Goal: Information Seeking & Learning: Learn about a topic

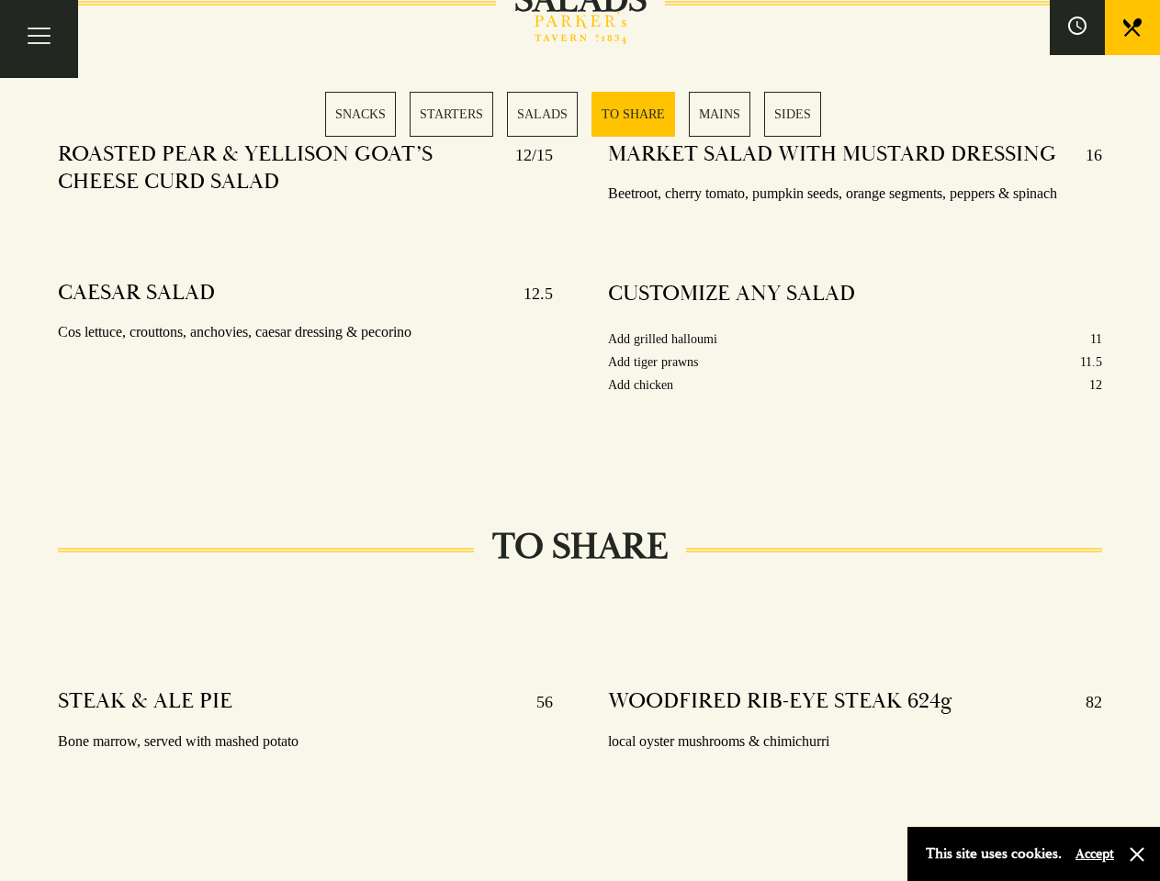
scroll to position [2288, 0]
click at [580, 441] on div "MARKET SALAD WITH MUSTARD DRESSING 16 Beetroot, cherry tomato, pumpkin seeds, o…" at bounding box center [854, 293] width 549 height 330
click at [39, 39] on button "Toggle navigation" at bounding box center [39, 39] width 78 height 78
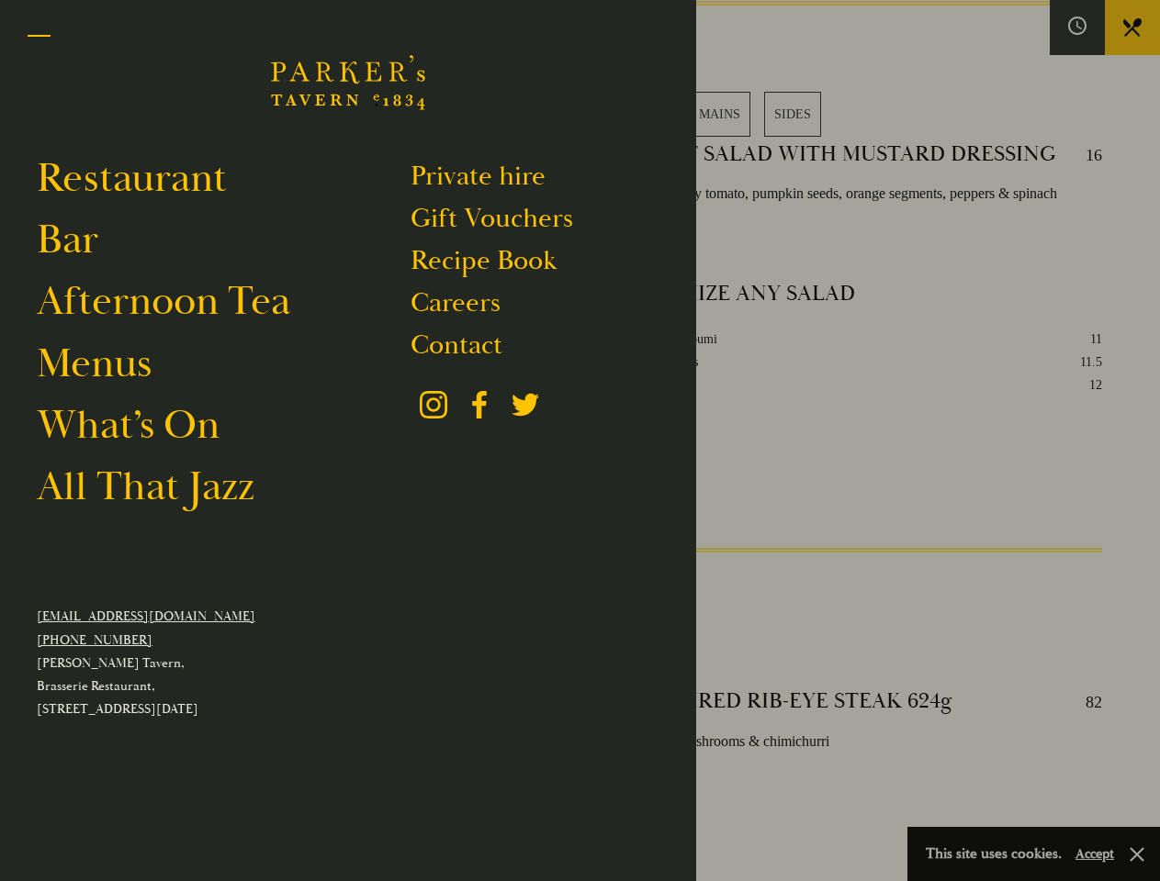
click at [1077, 28] on div at bounding box center [580, 440] width 1160 height 881
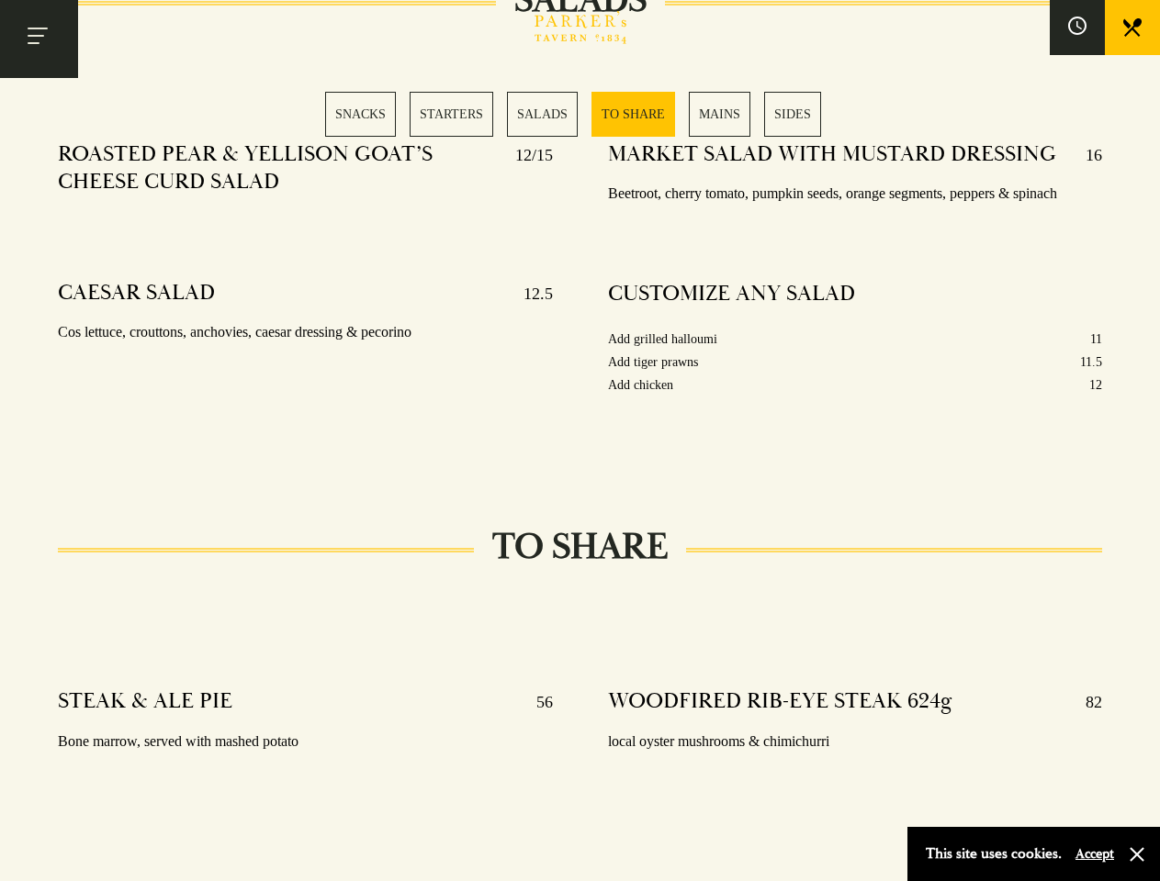
click at [580, 114] on div "SNACKS STARTERS SALADS TO SHARE MAINS SIDES" at bounding box center [580, 114] width 510 height 45
click at [1093, 854] on button "Accept" at bounding box center [1094, 854] width 39 height 17
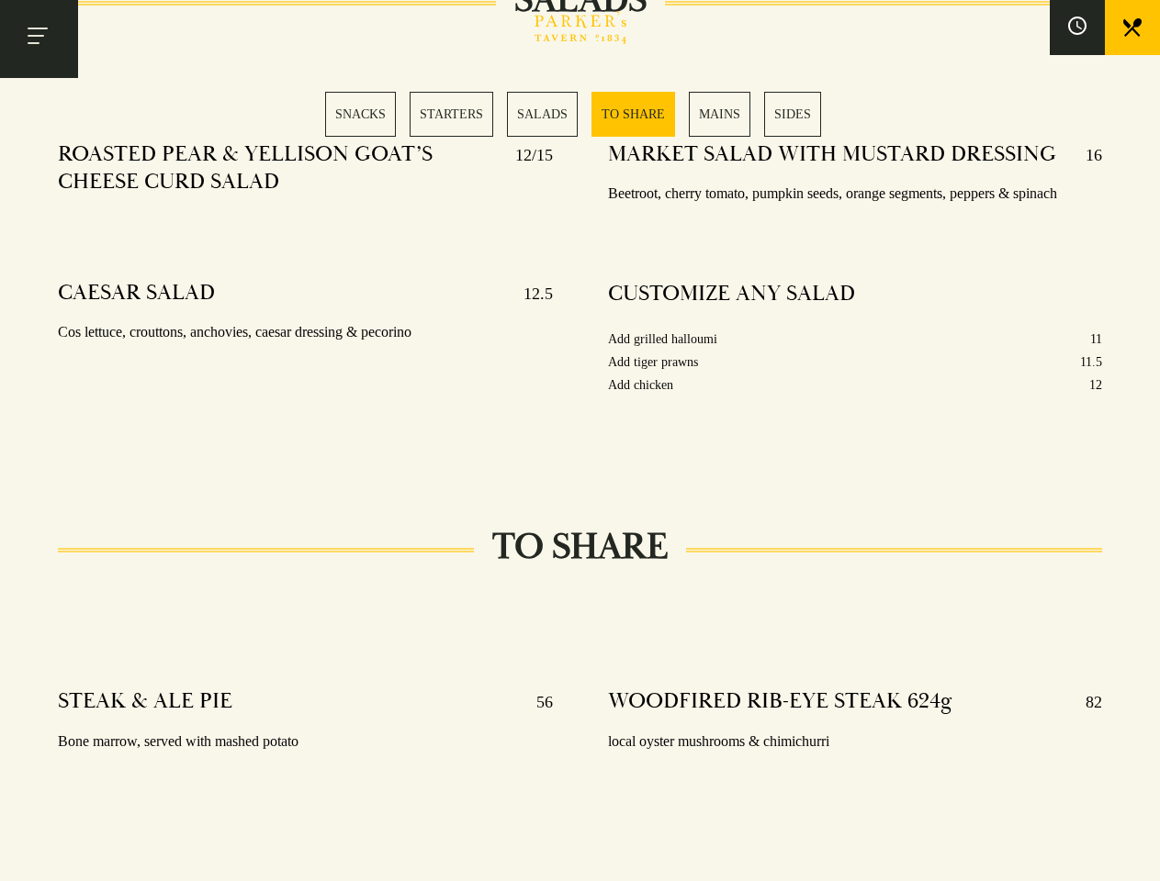
click at [1137, 855] on section "SNACKS SELECTION OF OLIVES 5 Manzanilla, kalamata & bella di cerignola 48 HOUR …" at bounding box center [580, 620] width 1160 height 4441
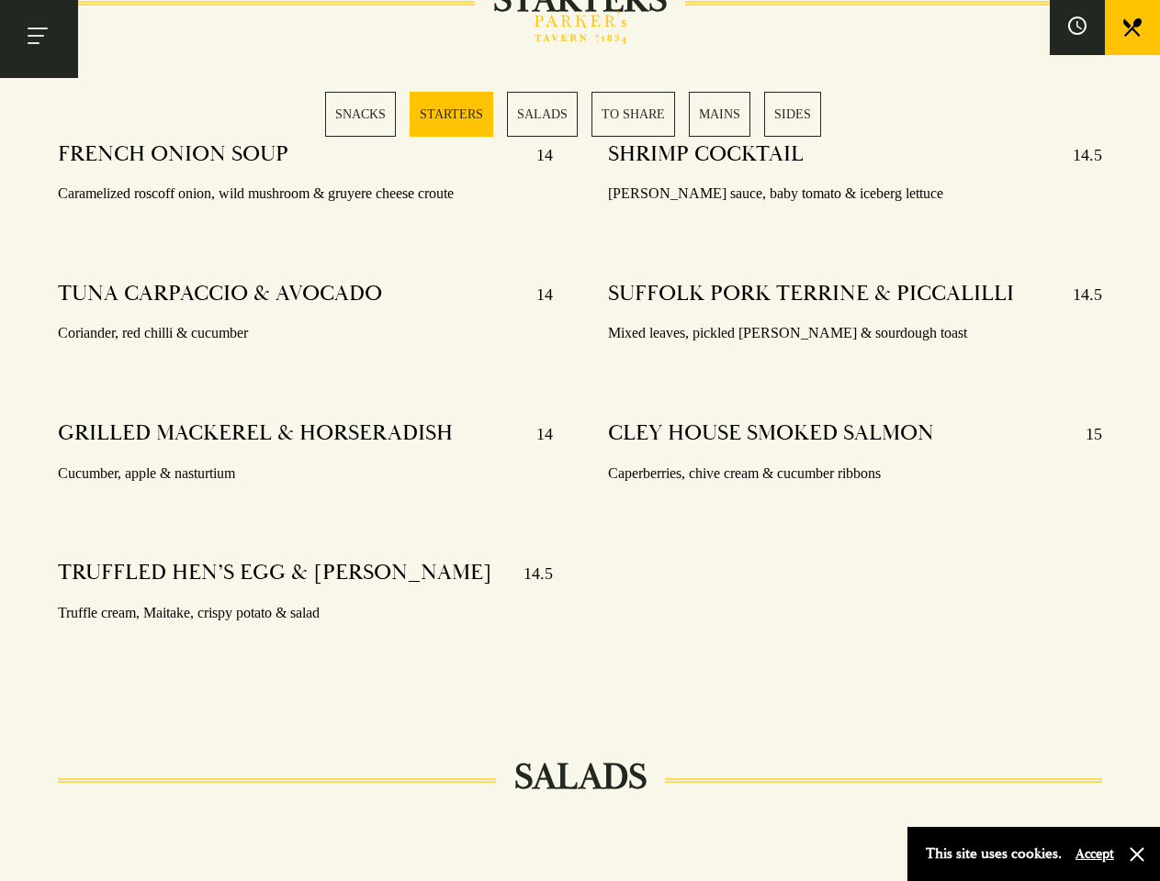
click at [580, 441] on div "SHRIMP COCKTAIL 14.5 Marie rose sauce, baby tomato & iceberg lettuce SUFFOLK PO…" at bounding box center [854, 407] width 549 height 559
click at [39, 39] on button "Toggle navigation" at bounding box center [39, 39] width 78 height 78
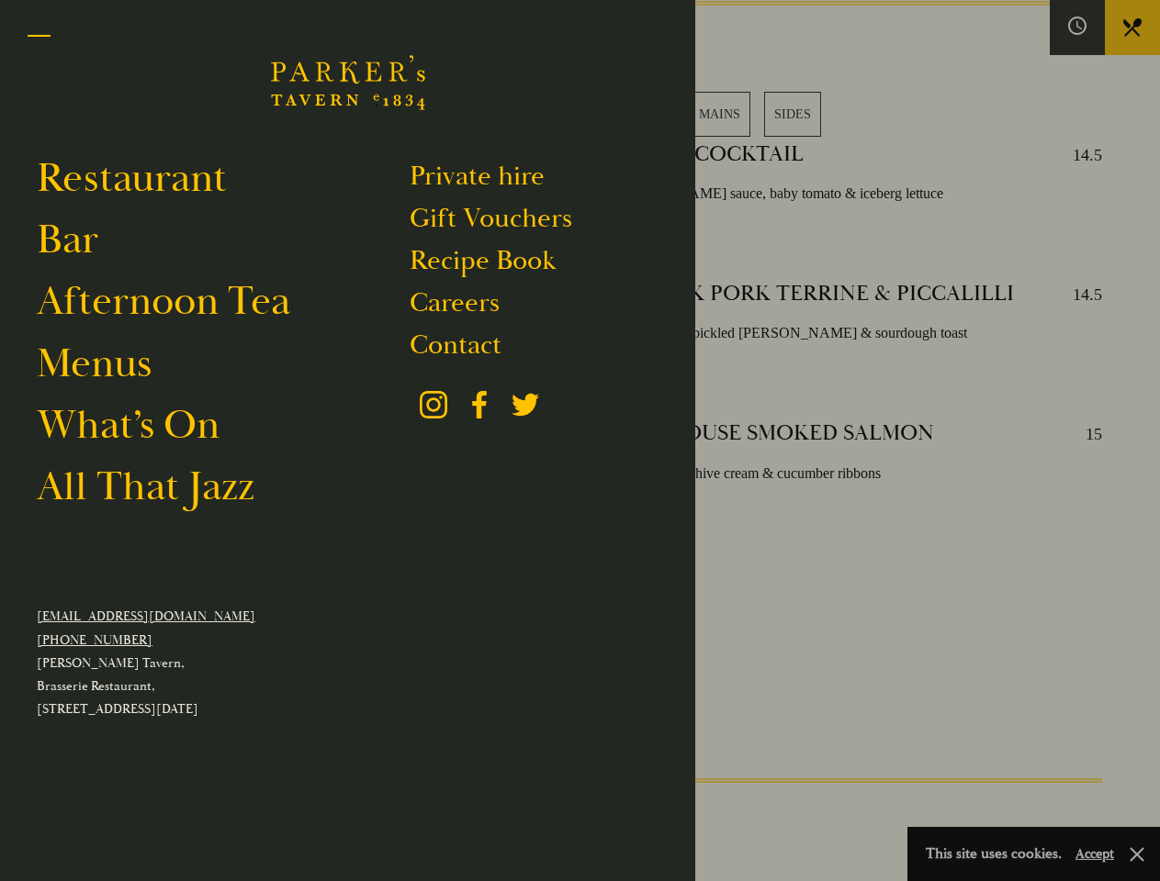
click at [1077, 28] on div at bounding box center [580, 440] width 1160 height 881
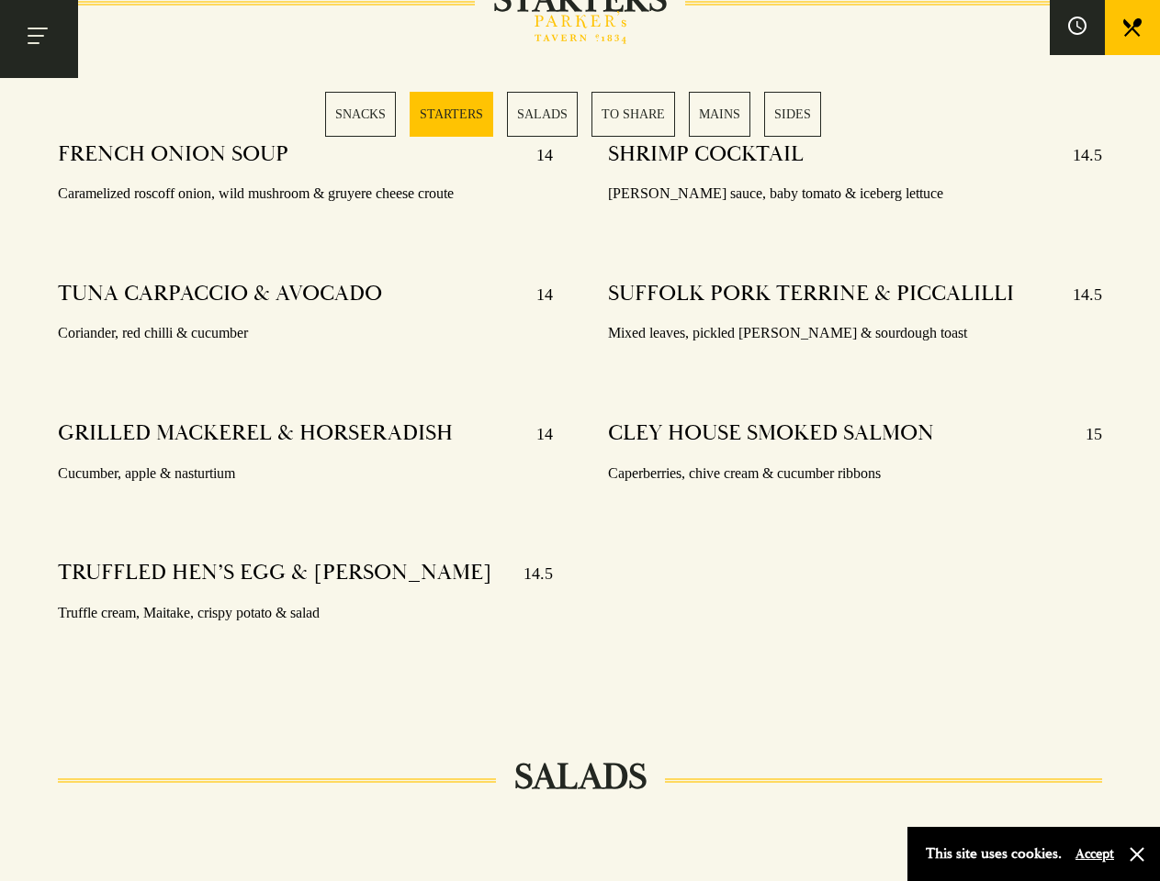
click at [580, 114] on div "SNACKS STARTERS SALADS TO SHARE MAINS SIDES" at bounding box center [580, 114] width 510 height 45
click at [1093, 854] on button "Accept" at bounding box center [1094, 854] width 39 height 17
